Goal: Transaction & Acquisition: Purchase product/service

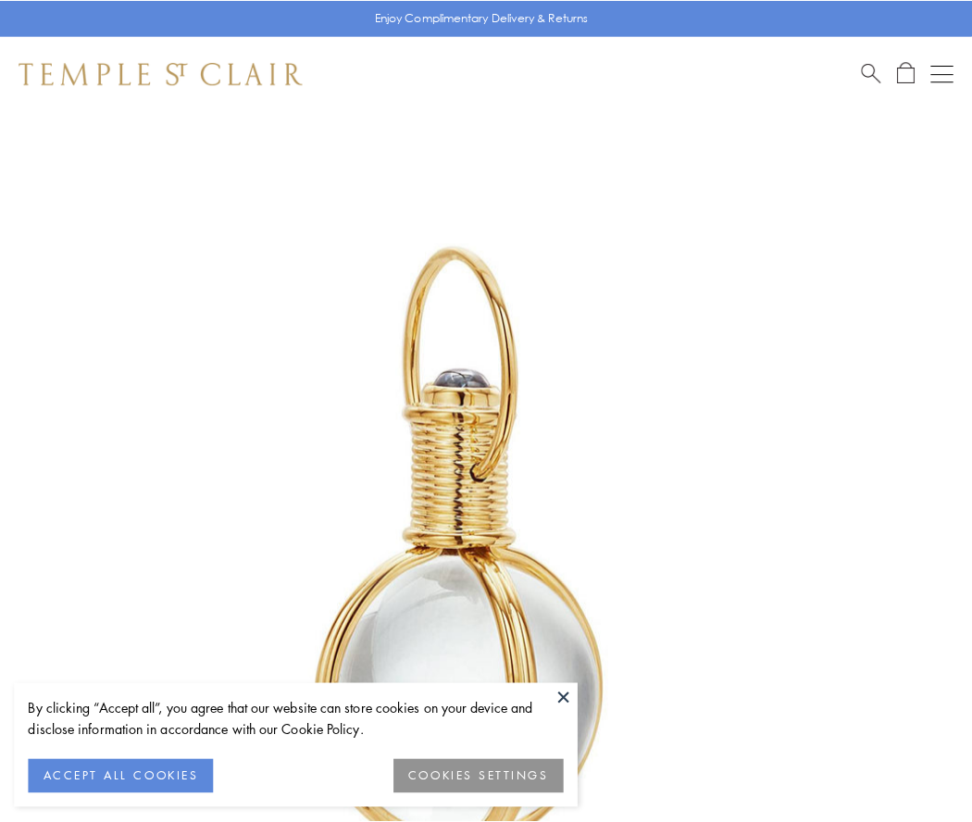
scroll to position [483, 0]
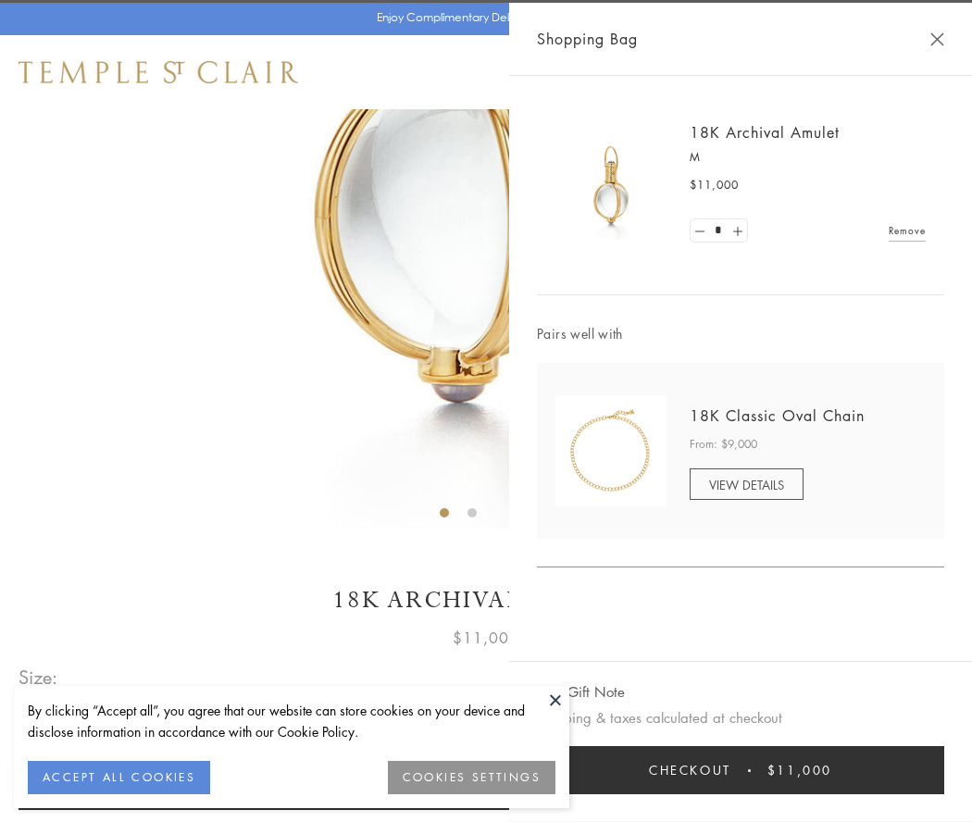
click at [741, 771] on button "Checkout $11,000" at bounding box center [741, 770] width 408 height 48
